Goal: Transaction & Acquisition: Purchase product/service

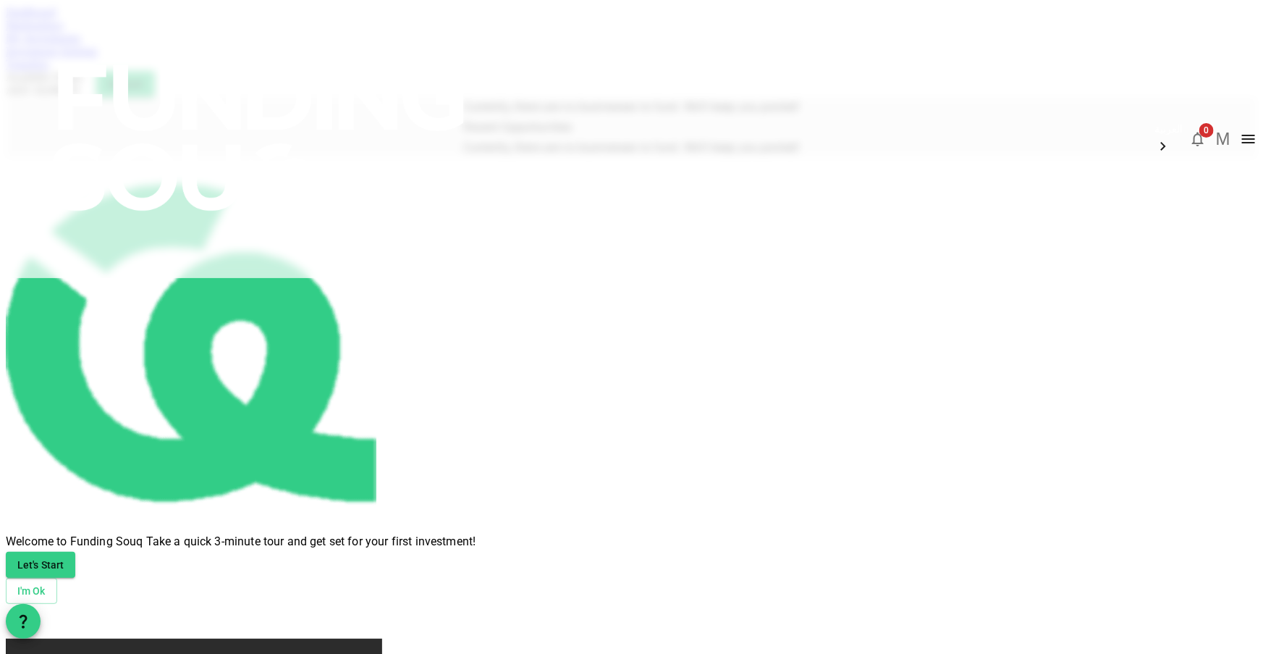
click at [245, 28] on img at bounding box center [260, 137] width 521 height 275
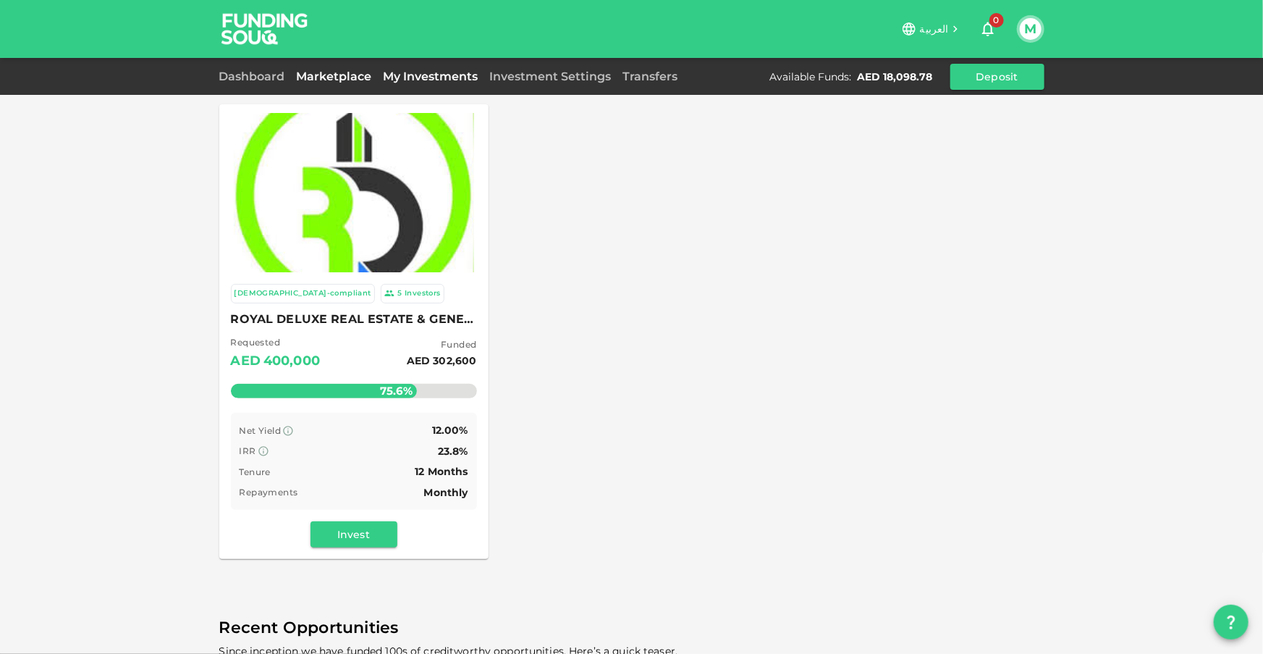
click at [413, 79] on link "My Investments" at bounding box center [431, 77] width 106 height 14
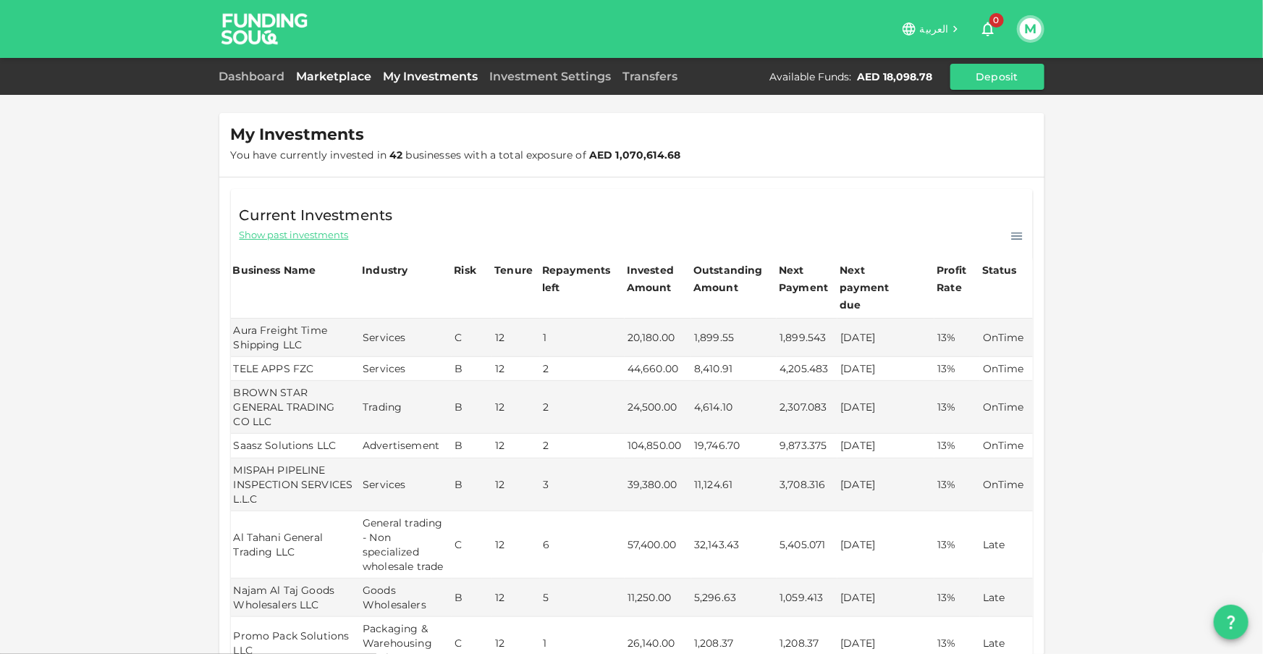
click at [339, 81] on link "Marketplace" at bounding box center [334, 77] width 87 height 14
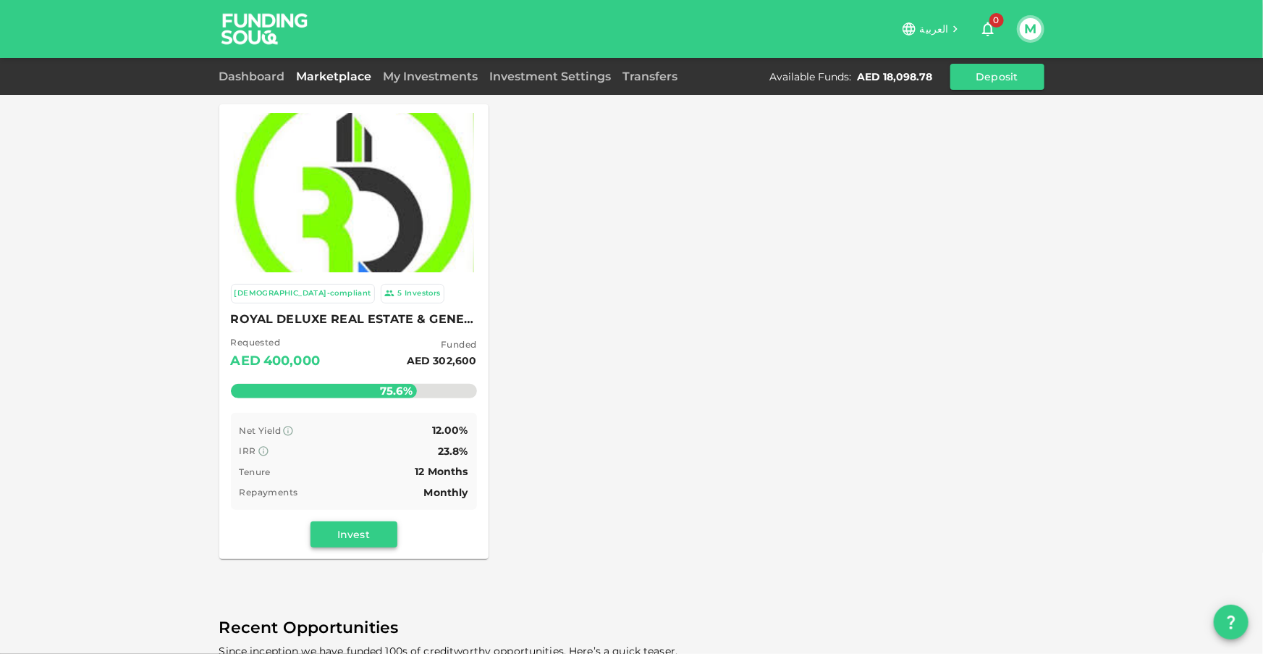
click at [347, 534] on button "Invest" at bounding box center [354, 534] width 87 height 26
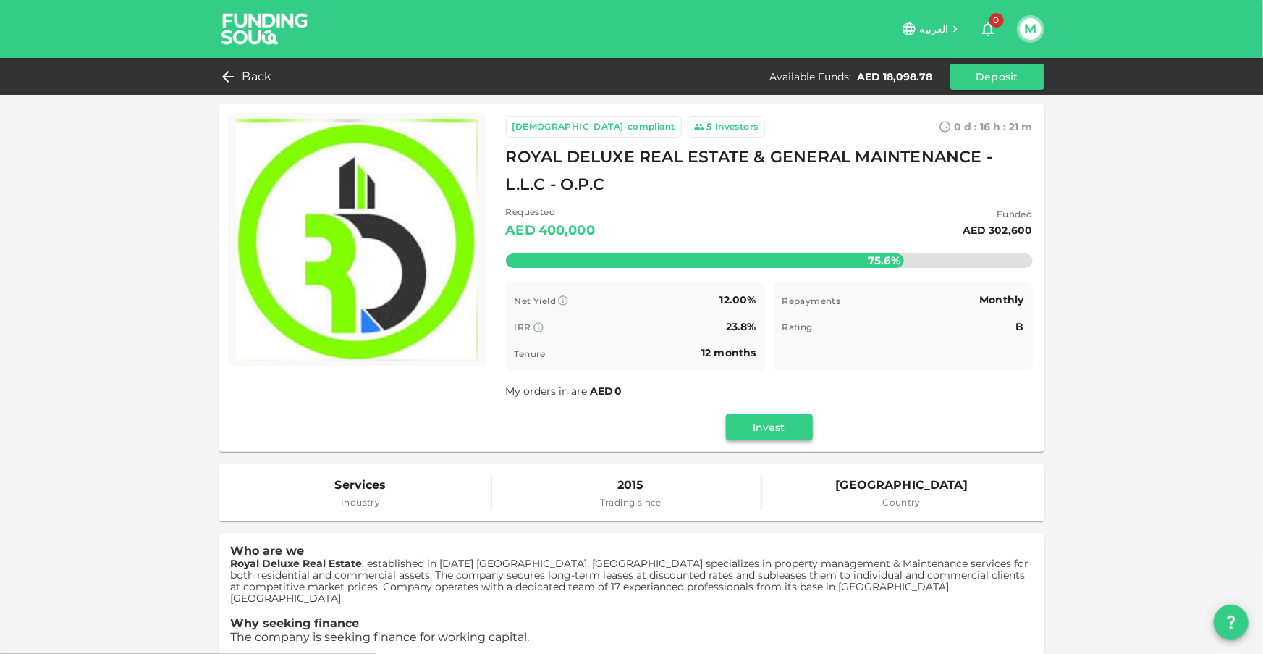
click at [775, 432] on button "Invest" at bounding box center [769, 427] width 87 height 26
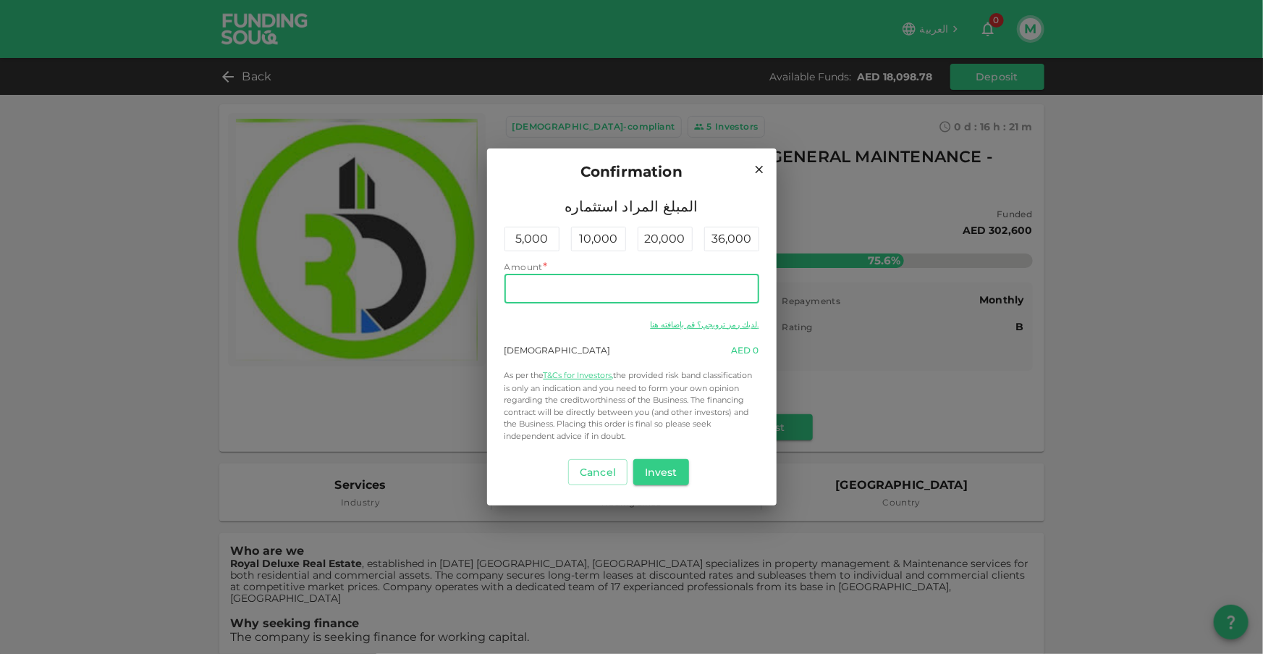
click at [610, 278] on input "Amount" at bounding box center [632, 288] width 255 height 29
type input "18,000"
click at [673, 457] on div "Cancel Invest" at bounding box center [632, 472] width 255 height 38
click at [668, 478] on button "Invest" at bounding box center [662, 472] width 56 height 26
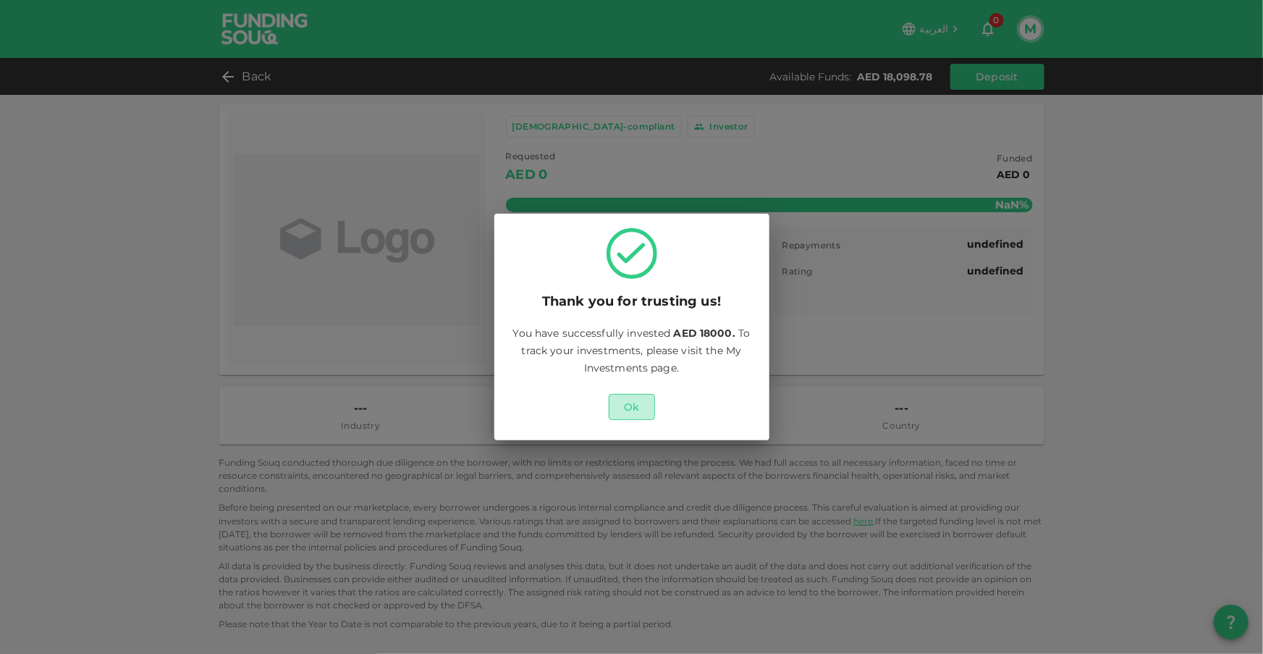
click at [626, 398] on button "Ok" at bounding box center [632, 407] width 46 height 26
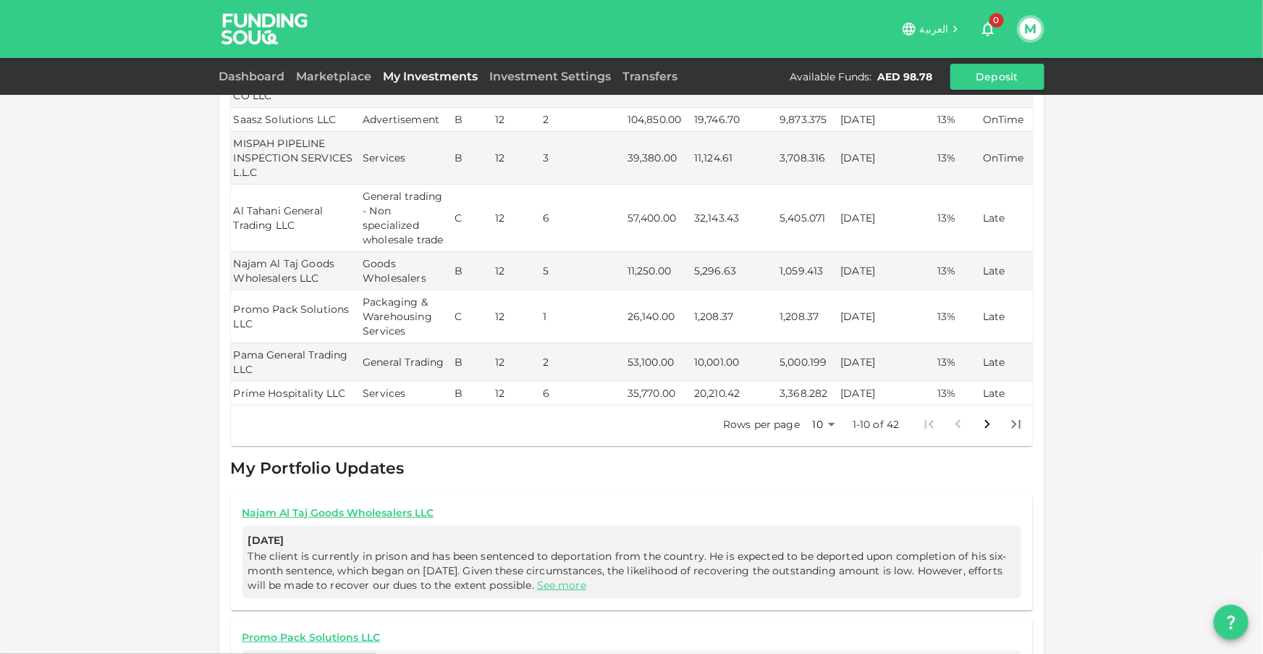
scroll to position [526, 0]
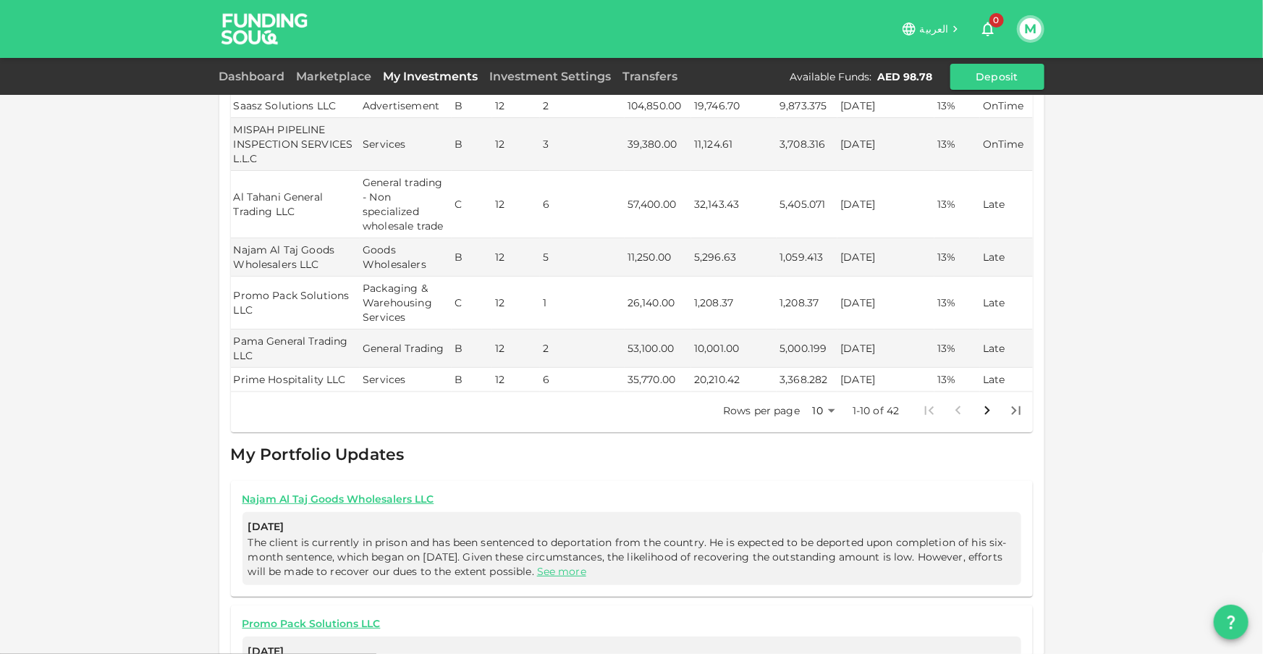
click at [818, 395] on body "العربية 0 M Dashboard Marketplace My Investments Investment Settings Transfers …" at bounding box center [631, 327] width 1263 height 654
click at [820, 488] on li "100" at bounding box center [818, 494] width 43 height 26
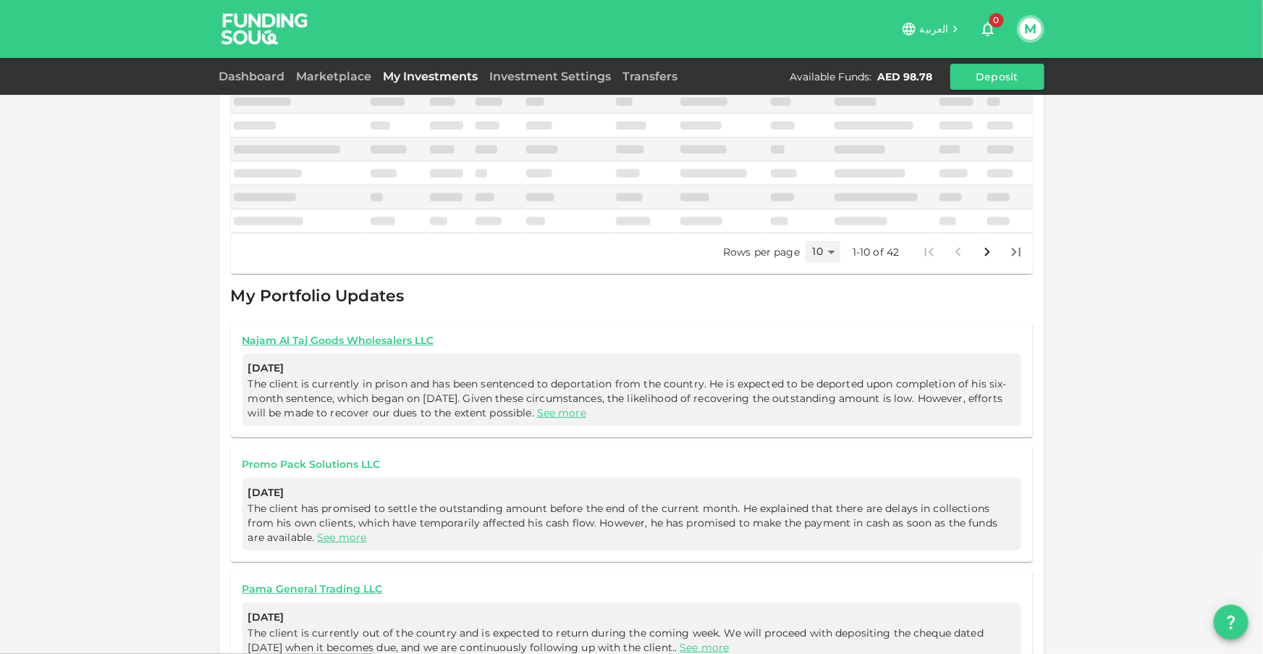
type input "100"
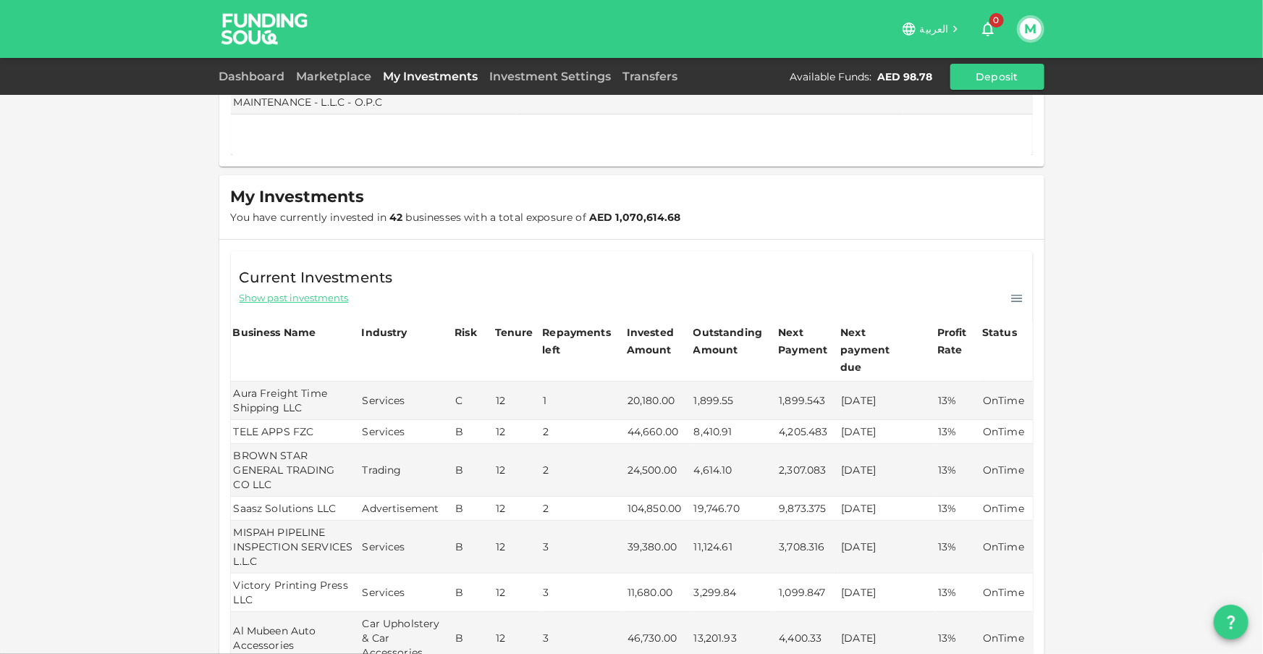
scroll to position [0, 0]
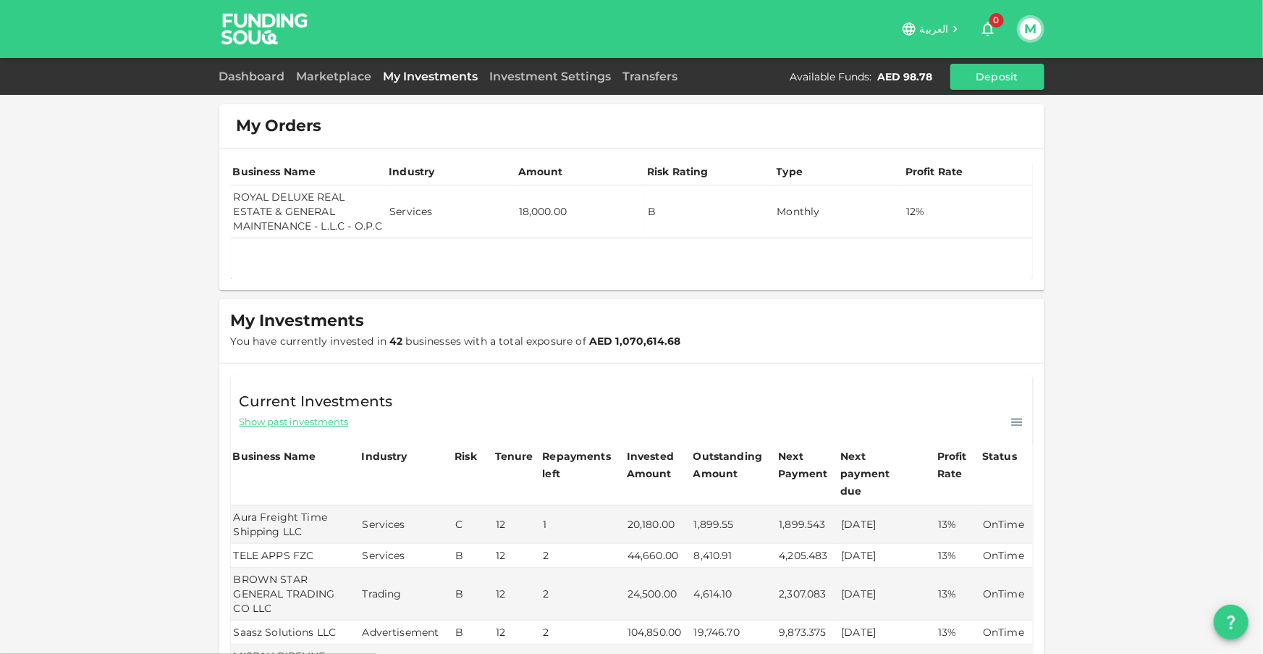
click at [294, 190] on td "ROYAL DELUXE REAL ESTATE & GENERAL MAINTENANCE - L.L.C - O.P.C" at bounding box center [309, 211] width 156 height 53
click at [293, 190] on td "ROYAL DELUXE REAL ESTATE & GENERAL MAINTENANCE - L.L.C - O.P.C" at bounding box center [309, 211] width 156 height 53
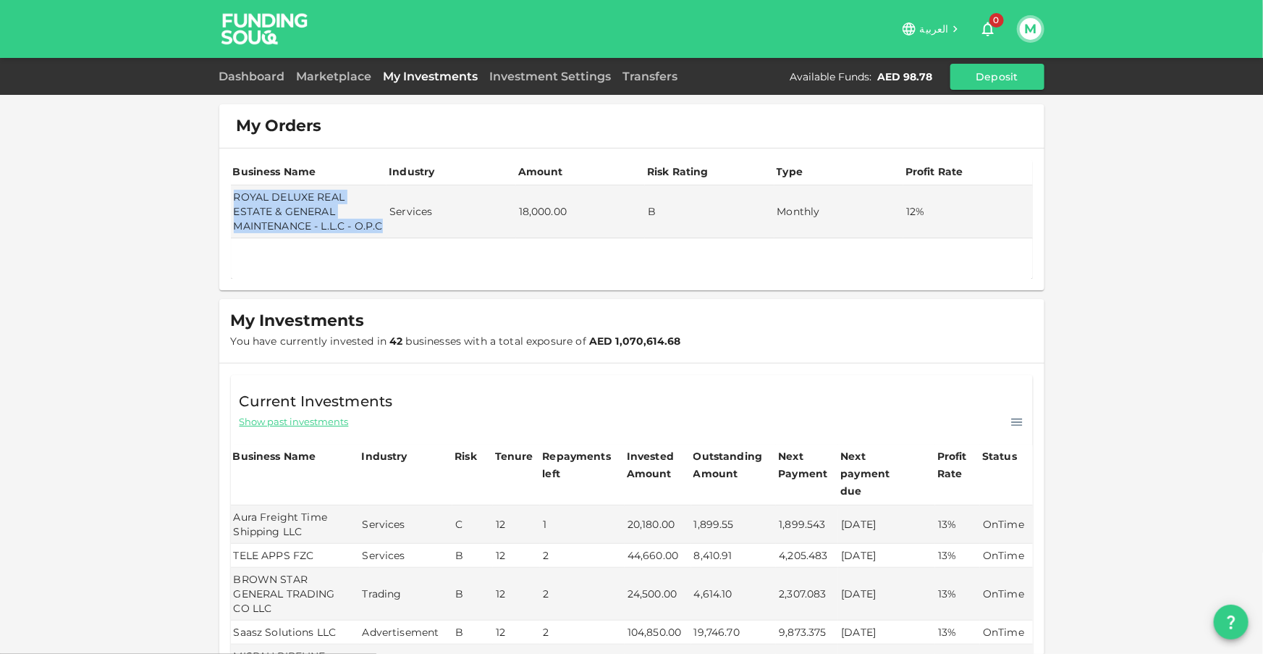
copy td "ROYAL DELUXE REAL ESTATE & GENERAL MAINTENANCE - L.L.C - O.P.C"
click at [319, 70] on link "Marketplace" at bounding box center [334, 77] width 87 height 14
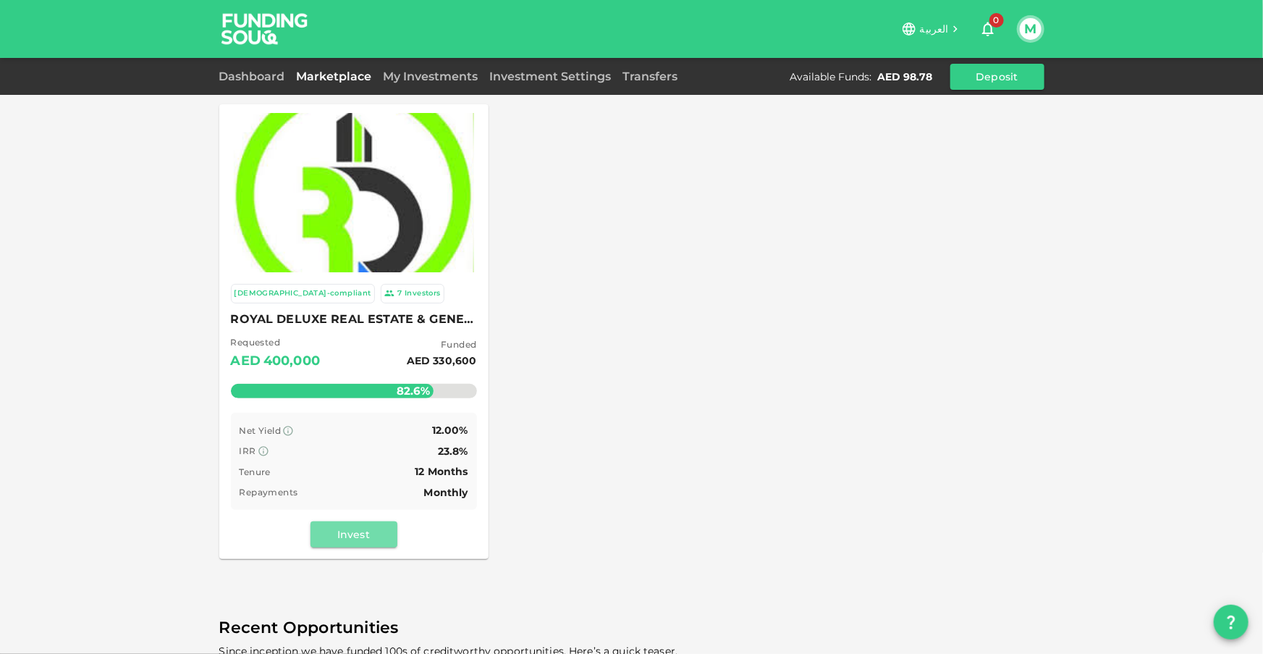
click at [337, 529] on button "Invest" at bounding box center [354, 534] width 87 height 26
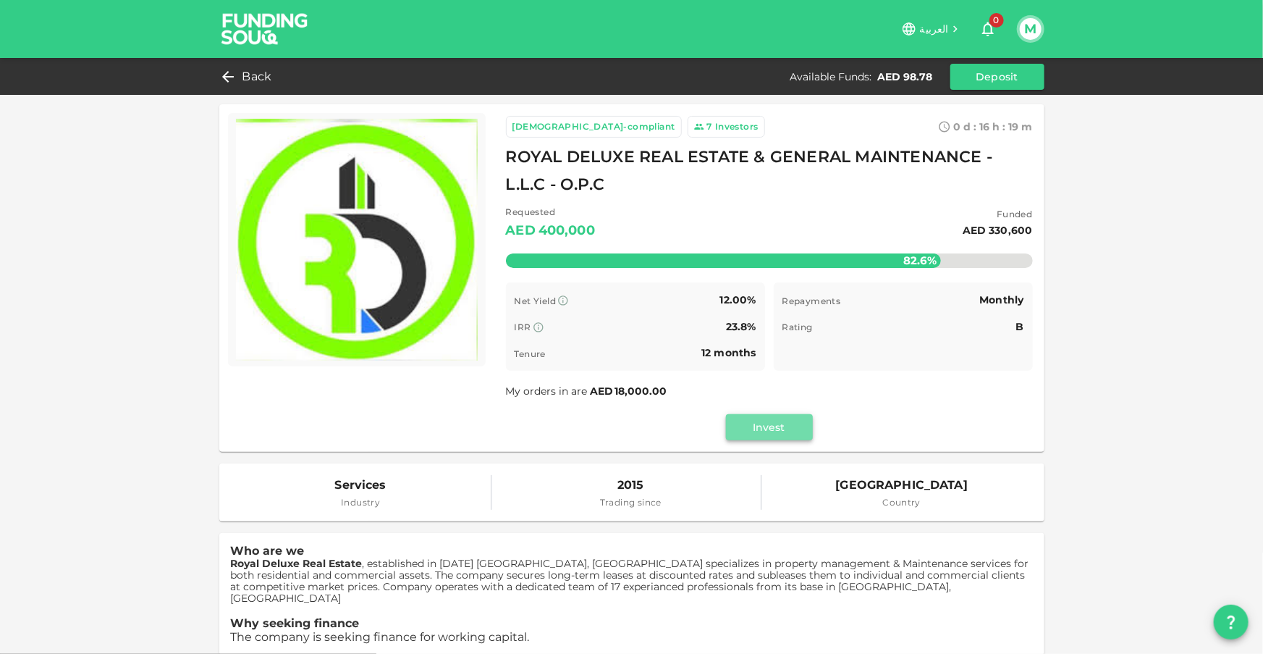
click at [762, 440] on button "Invest" at bounding box center [769, 427] width 87 height 26
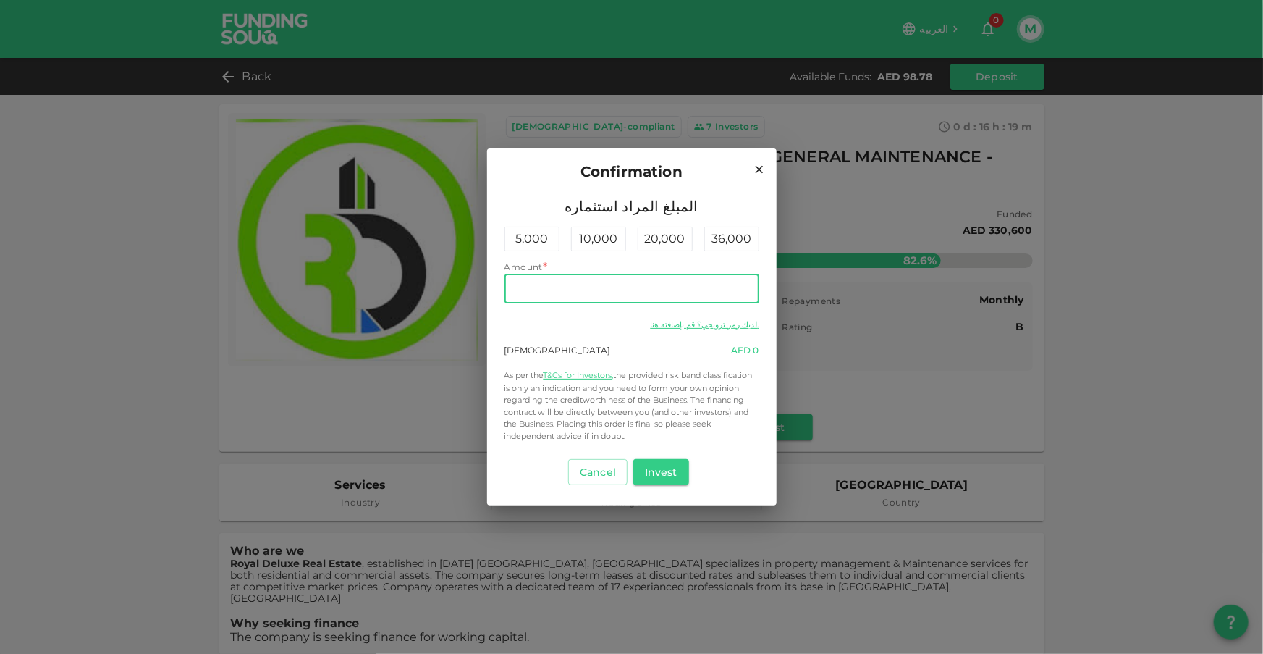
click at [645, 293] on input "Amount" at bounding box center [632, 288] width 255 height 29
type input "90"
click at [665, 472] on button "Invest" at bounding box center [662, 472] width 56 height 26
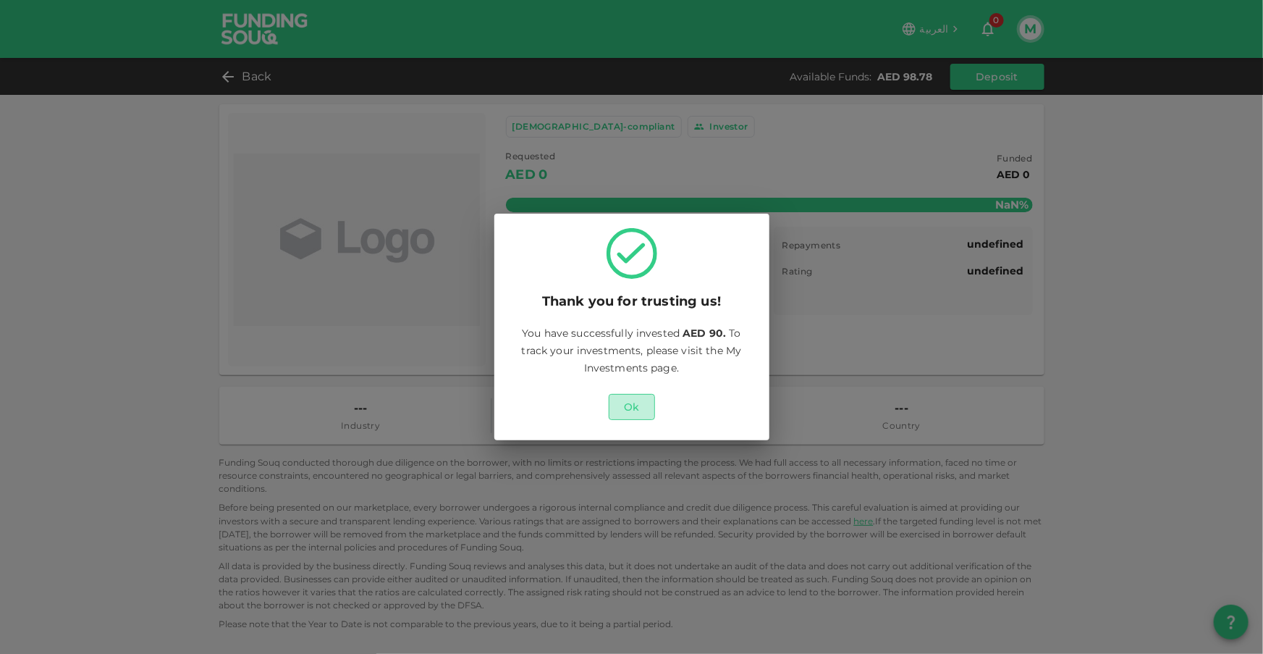
click at [633, 403] on button "Ok" at bounding box center [632, 407] width 46 height 26
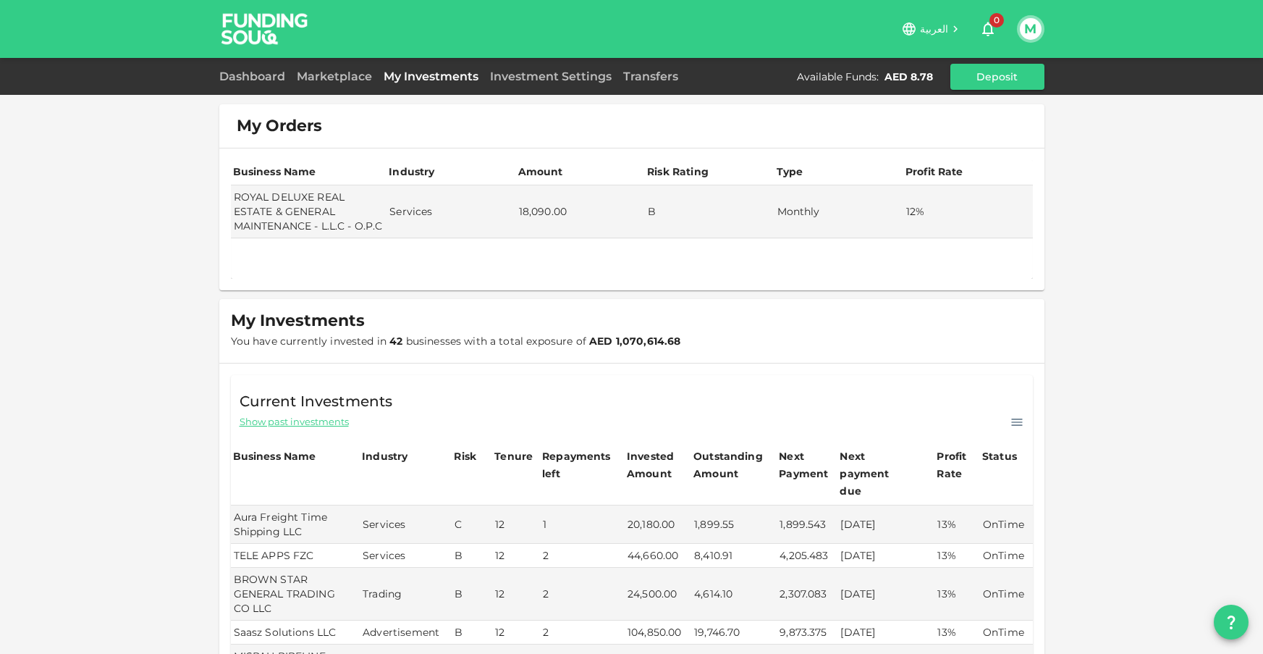
click at [337, 75] on link "Marketplace" at bounding box center [334, 77] width 87 height 14
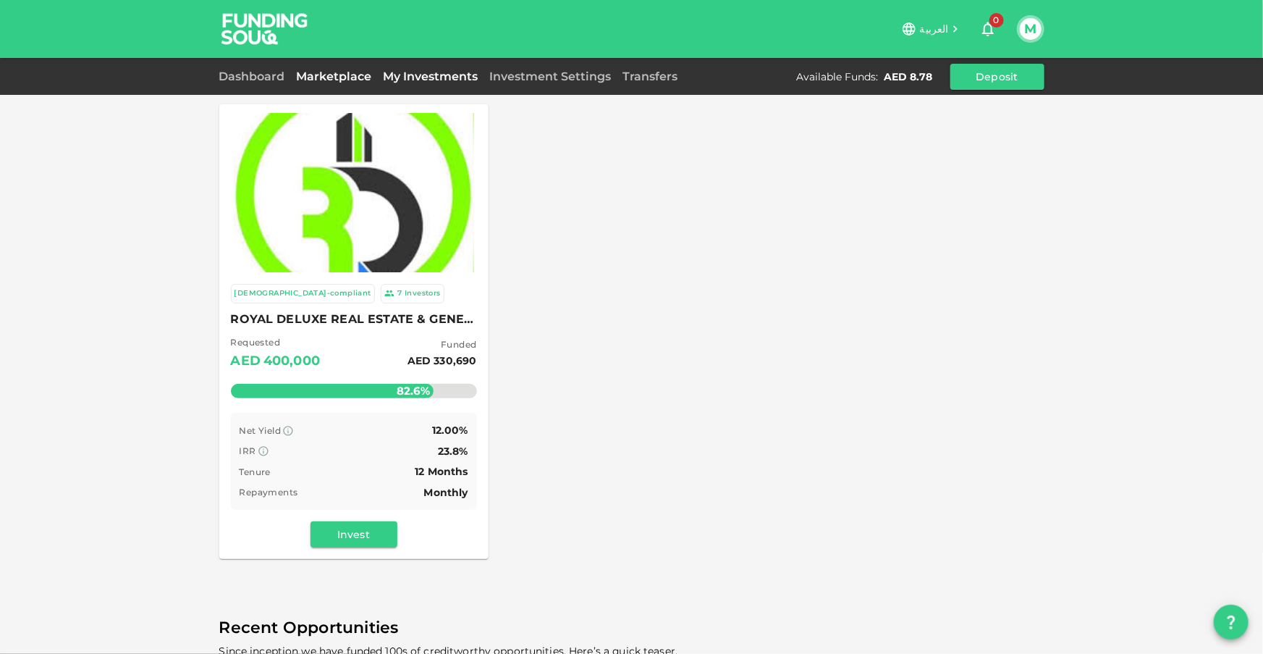
click at [433, 80] on link "My Investments" at bounding box center [431, 77] width 106 height 14
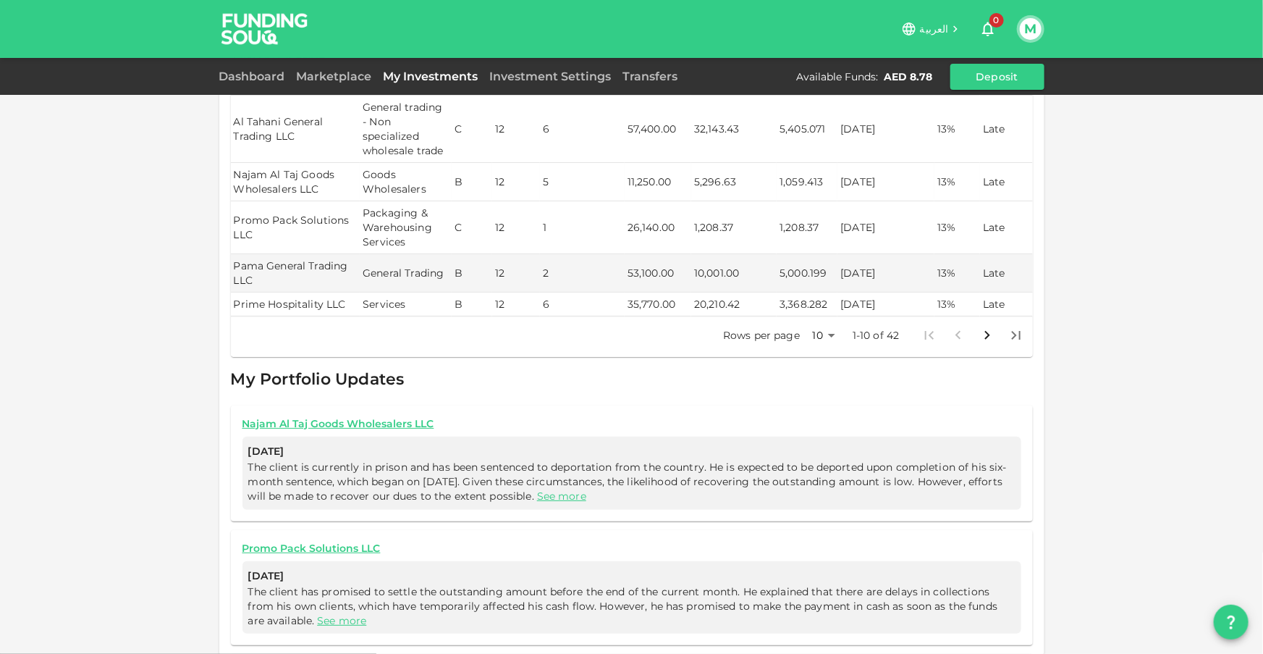
scroll to position [405, 0]
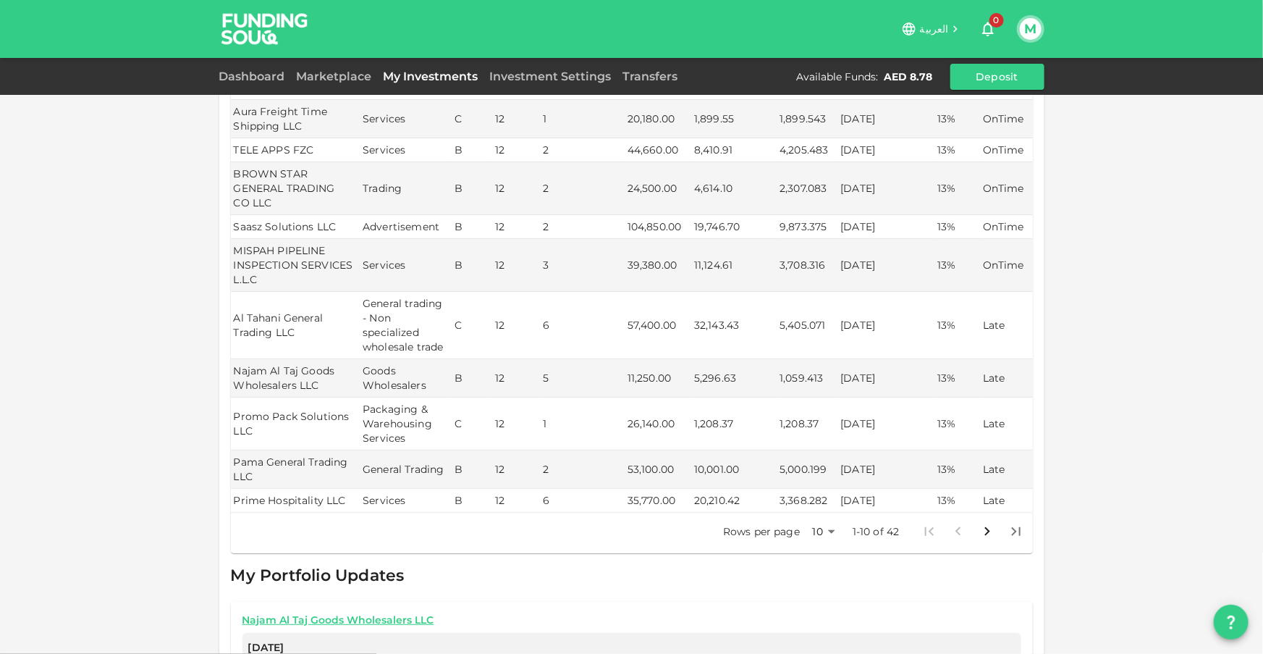
click at [820, 513] on body "العربية 0 M Dashboard Marketplace My Investments Investment Settings Transfers …" at bounding box center [631, 327] width 1263 height 654
click at [820, 585] on li "50" at bounding box center [818, 589] width 43 height 26
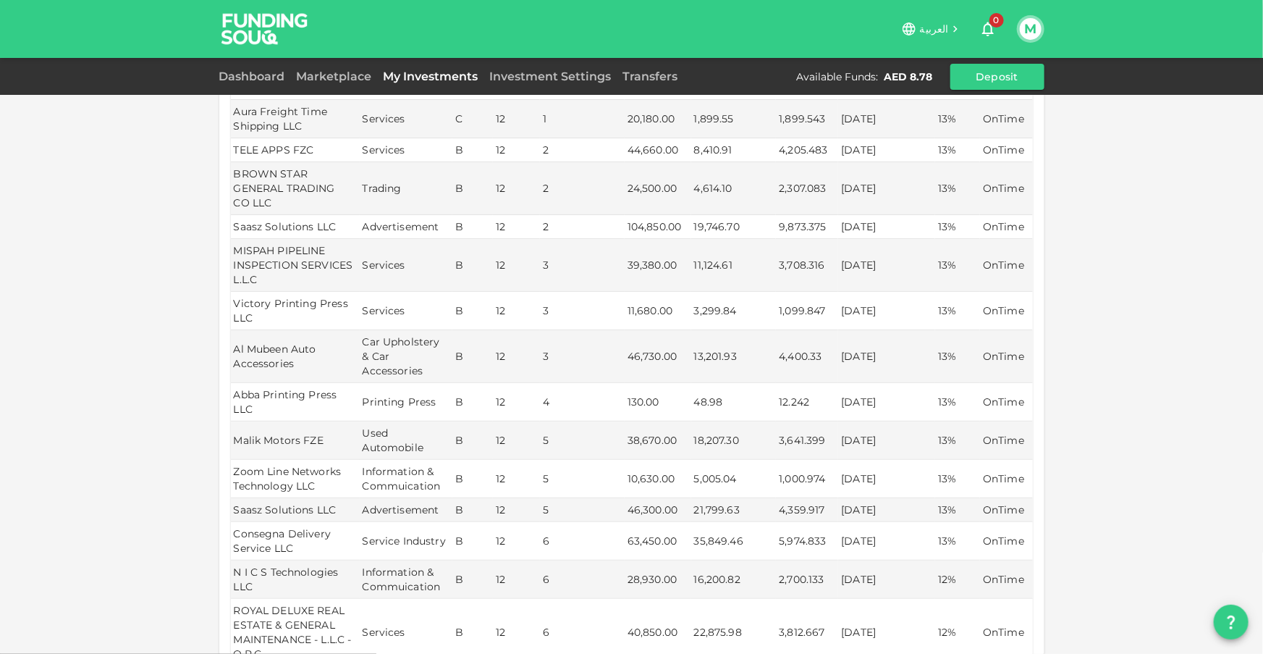
type input "50"
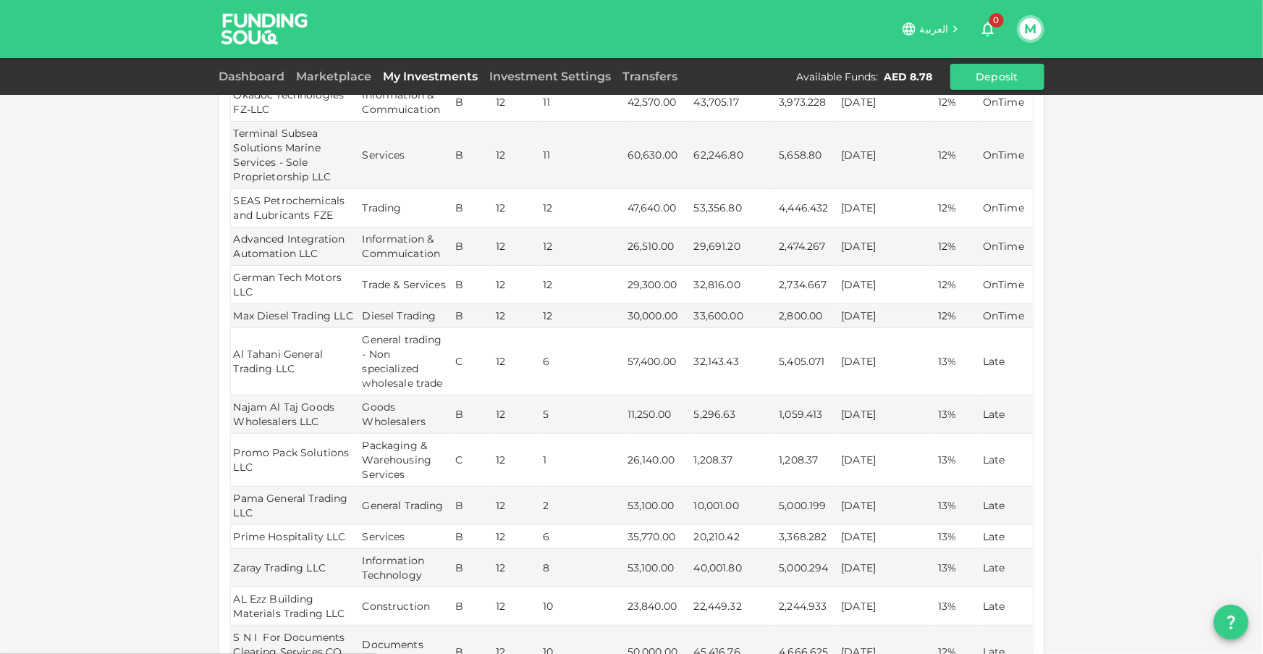
scroll to position [1458, 0]
click at [227, 20] on img at bounding box center [265, 28] width 109 height 57
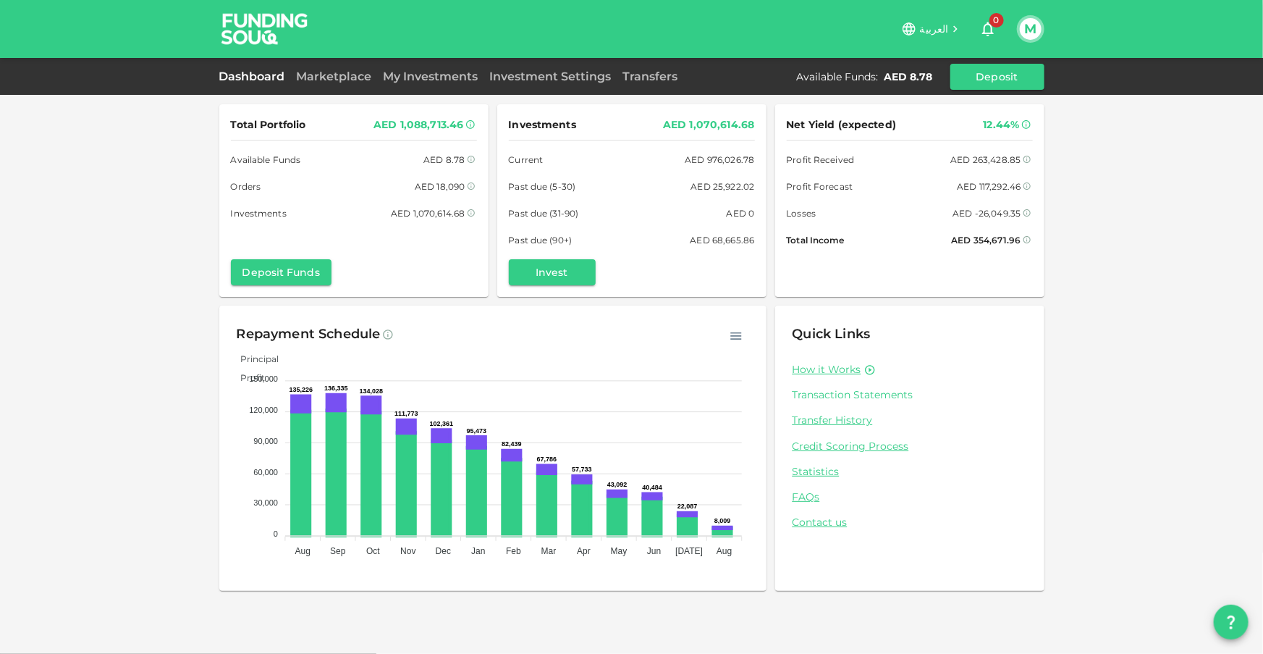
click at [856, 395] on link "Transaction Statements" at bounding box center [910, 395] width 235 height 14
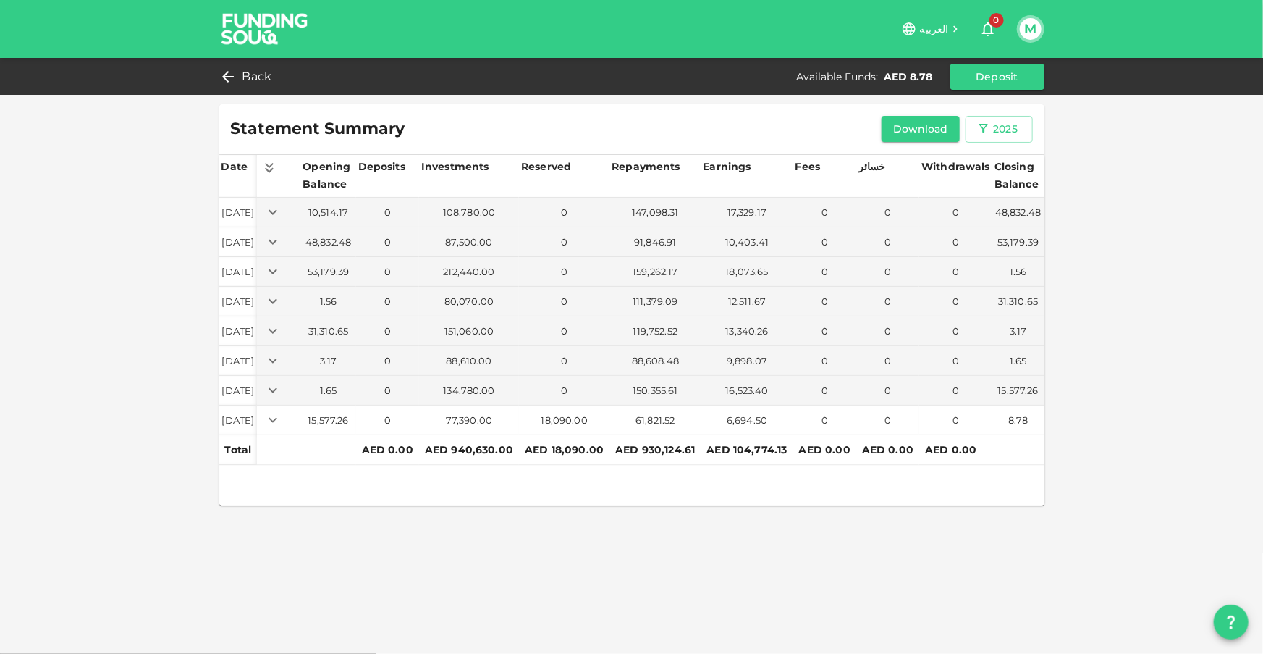
click at [282, 416] on icon "Expand" at bounding box center [272, 419] width 17 height 17
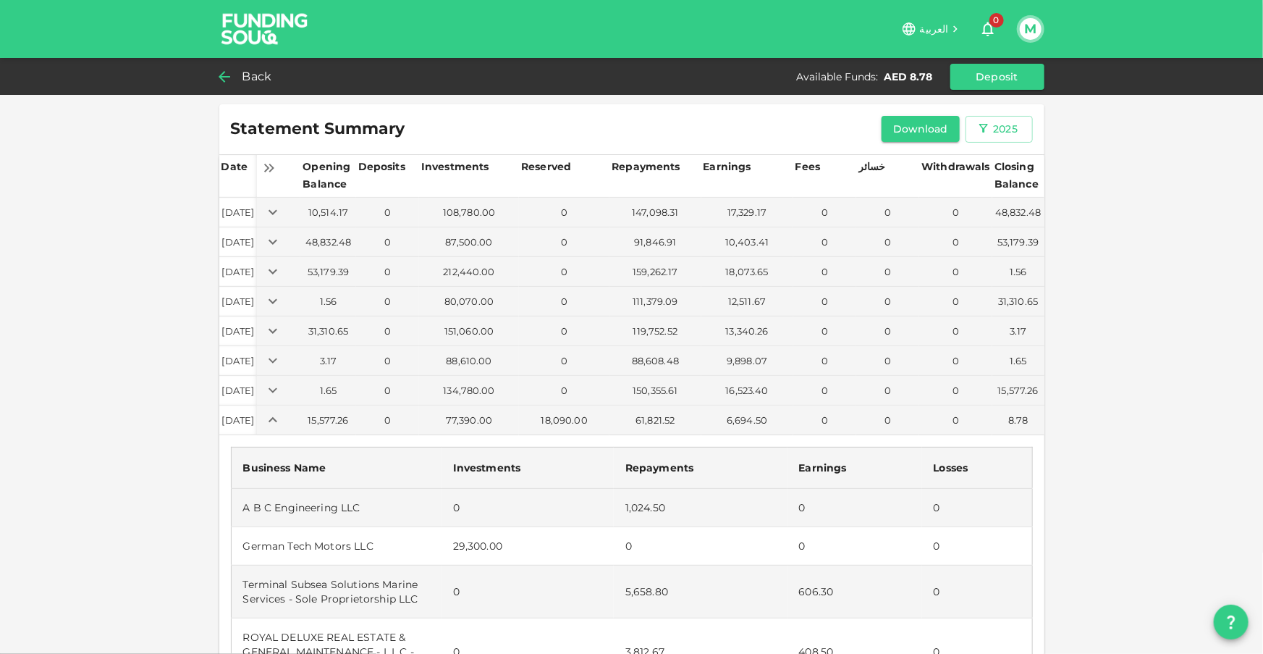
click at [240, 76] on div "Back" at bounding box center [248, 77] width 59 height 20
